Goal: Task Accomplishment & Management: Use online tool/utility

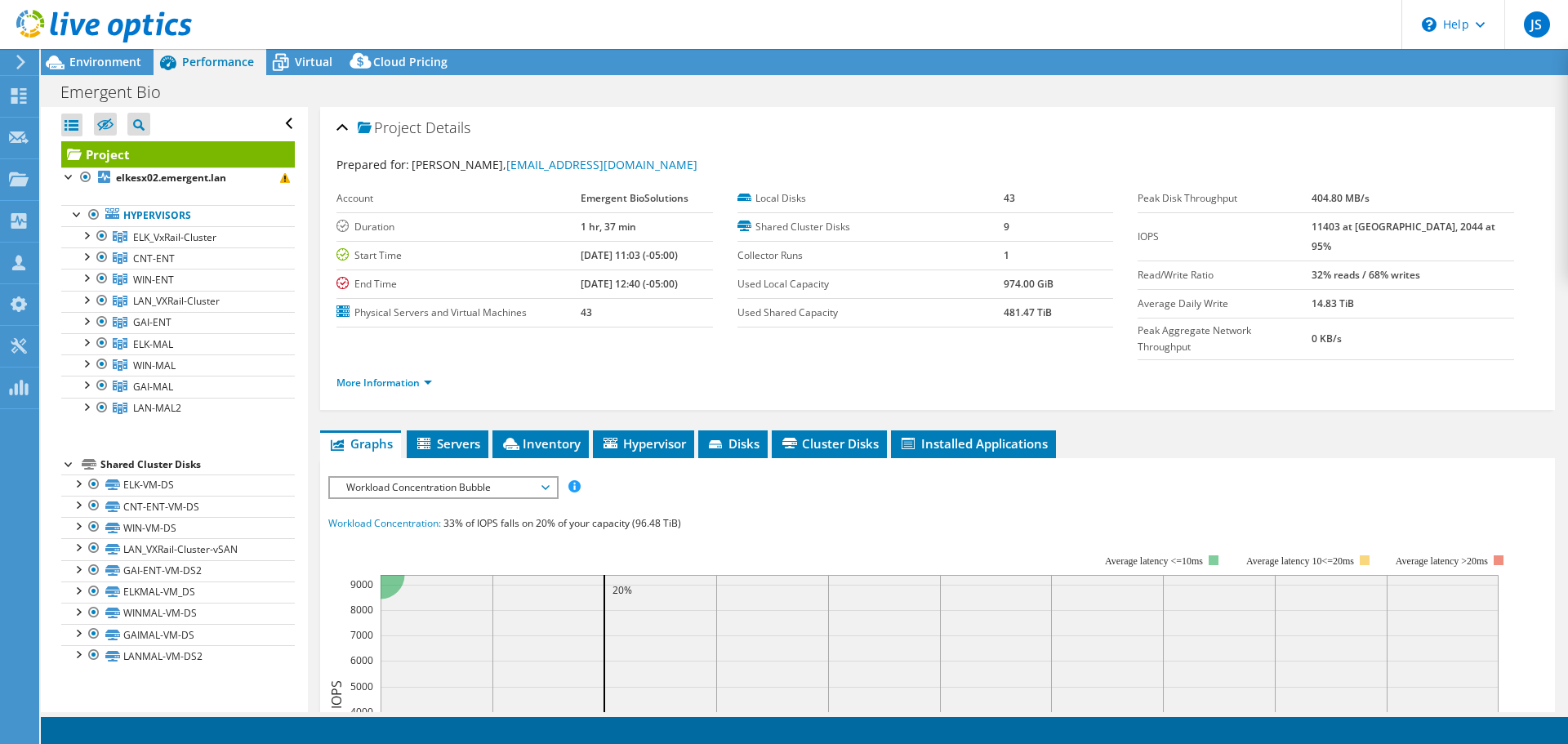
select select "USEast"
select select "USD"
